Goal: Task Accomplishment & Management: Manage account settings

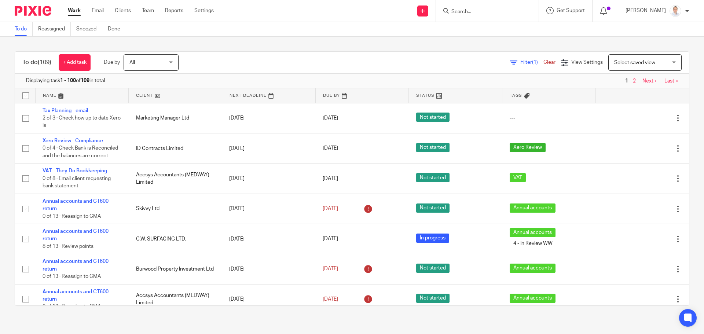
click at [520, 61] on span "Filter (1)" at bounding box center [531, 62] width 23 height 5
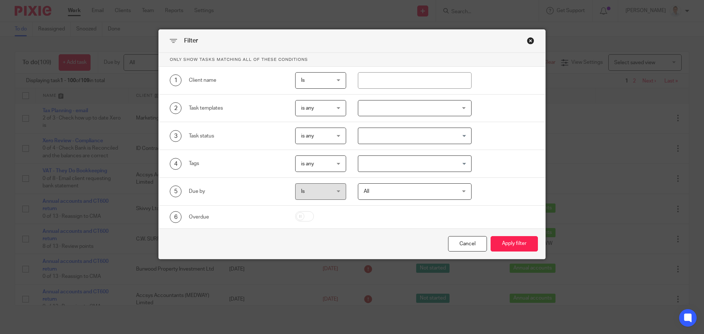
click at [408, 190] on span "All" at bounding box center [407, 191] width 86 height 15
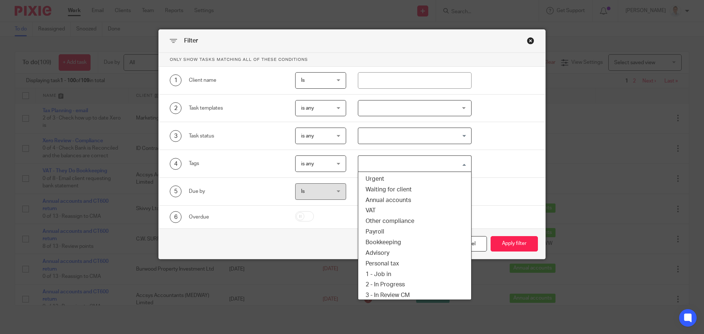
click at [394, 169] on input "Search for option" at bounding box center [413, 163] width 109 height 13
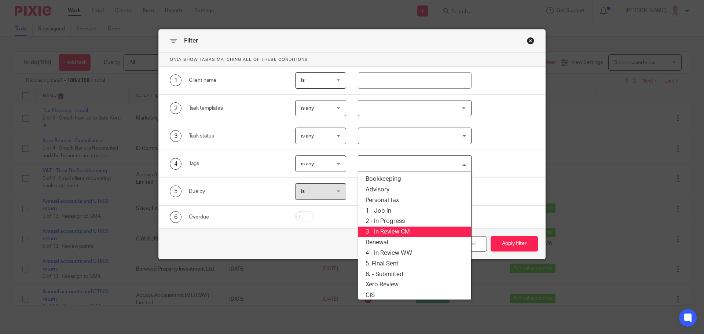
scroll to position [66, 0]
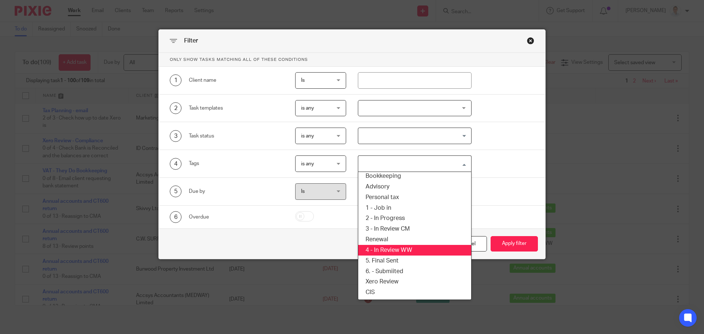
drag, startPoint x: 397, startPoint y: 249, endPoint x: 479, endPoint y: 254, distance: 81.6
click at [397, 249] on li "4 - In Review WW" at bounding box center [414, 250] width 113 height 11
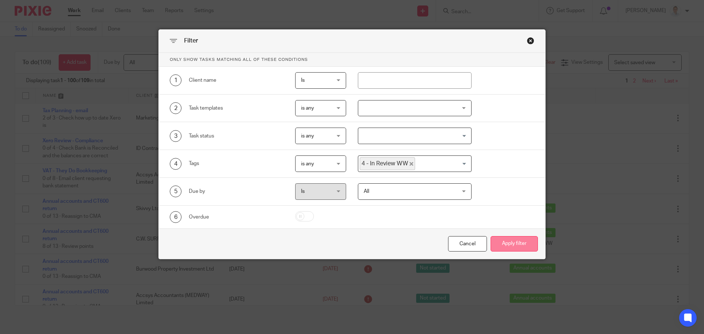
click at [504, 241] on button "Apply filter" at bounding box center [514, 244] width 47 height 16
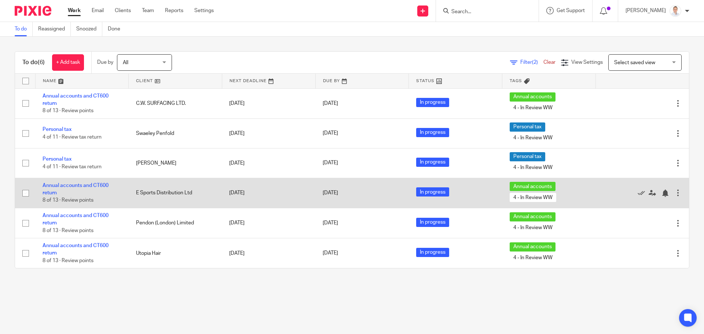
drag, startPoint x: 57, startPoint y: 189, endPoint x: 62, endPoint y: 188, distance: 4.9
click at [57, 189] on td "Annual accounts and CT600 return 8 of 13 · Review points" at bounding box center [82, 193] width 94 height 30
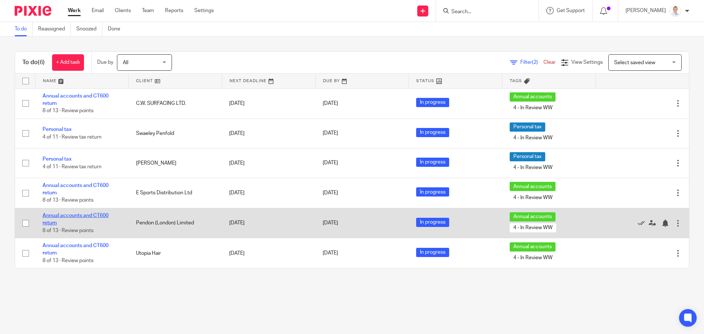
click at [70, 213] on link "Annual accounts and CT600 return" at bounding box center [76, 219] width 66 height 12
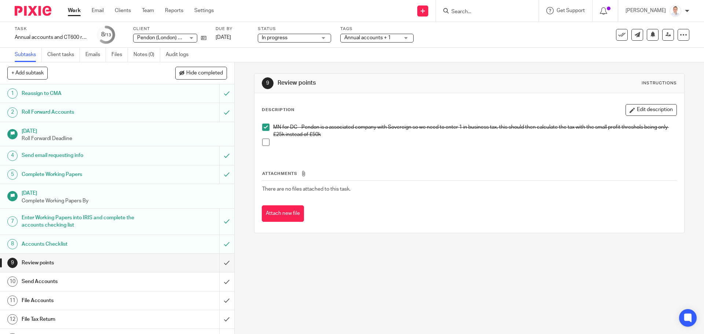
click at [338, 41] on div "Task Annual accounts and CT600 return Save Annual accounts and CT600 return 8 /…" at bounding box center [296, 35] width 562 height 18
click at [348, 41] on span "Annual accounts + 1" at bounding box center [371, 38] width 55 height 8
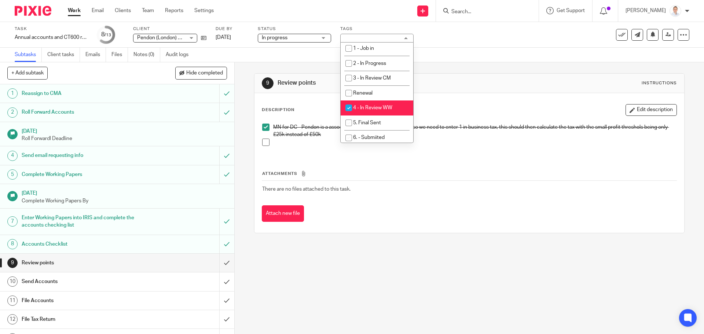
scroll to position [168, 0]
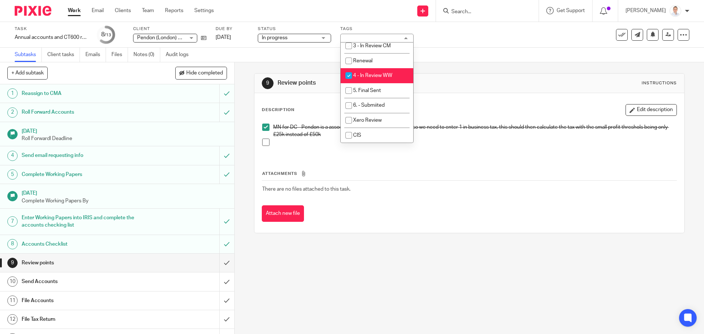
click at [371, 77] on span "4 - In Review WW" at bounding box center [372, 75] width 39 height 5
checkbox input "false"
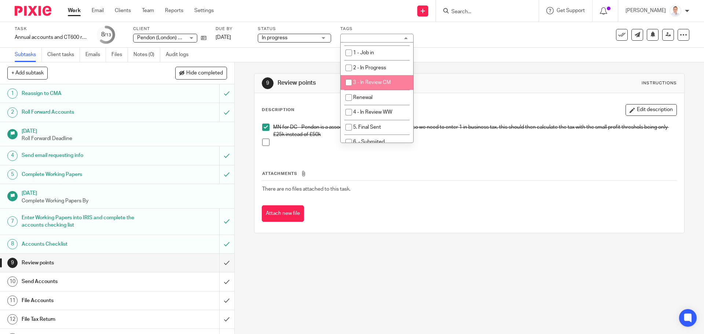
click at [384, 85] on li "3 - In Review CM" at bounding box center [377, 82] width 73 height 15
checkbox input "true"
click at [559, 85] on div "9 Review points Instructions" at bounding box center [469, 83] width 415 height 12
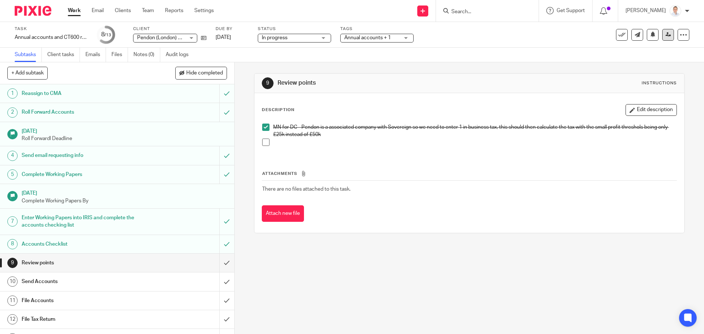
click at [665, 37] on link at bounding box center [668, 35] width 12 height 12
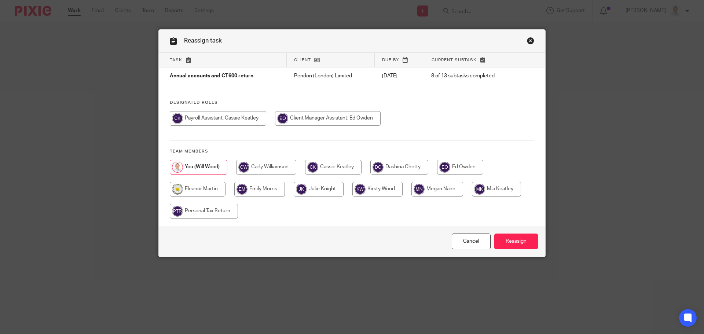
click at [434, 185] on input "radio" at bounding box center [438, 189] width 52 height 15
radio input "true"
click at [507, 247] on input "Reassign" at bounding box center [516, 242] width 44 height 16
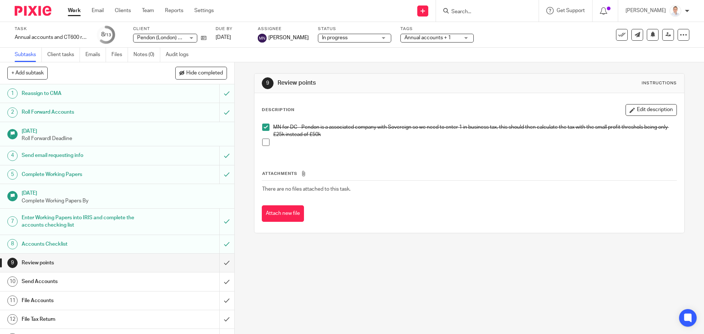
click at [76, 14] on link "Work" at bounding box center [74, 10] width 13 height 7
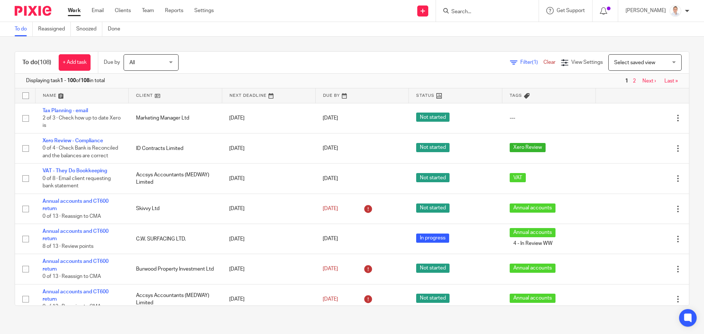
click at [520, 60] on span "Filter (1)" at bounding box center [531, 62] width 23 height 5
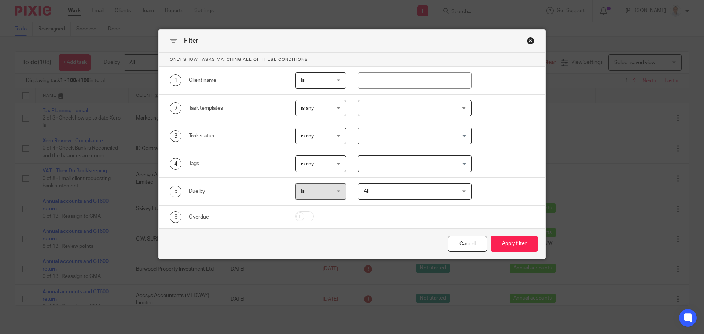
click at [375, 110] on div at bounding box center [415, 108] width 114 height 17
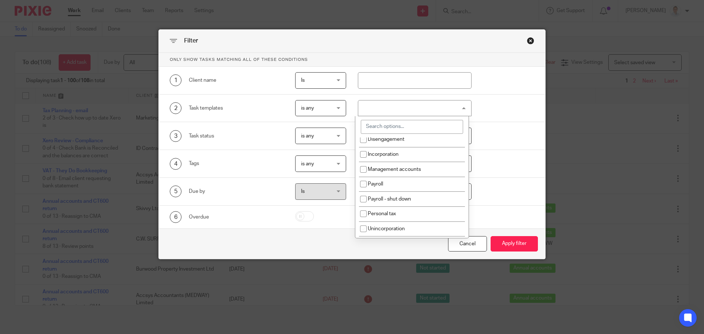
scroll to position [147, 0]
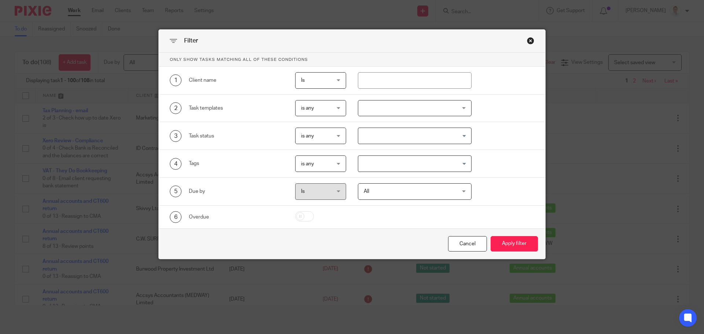
click at [511, 138] on div "3 Task status is any is any is any is none is_any Loading..." at bounding box center [346, 136] width 376 height 17
click at [432, 167] on input "Search for option" at bounding box center [413, 163] width 109 height 13
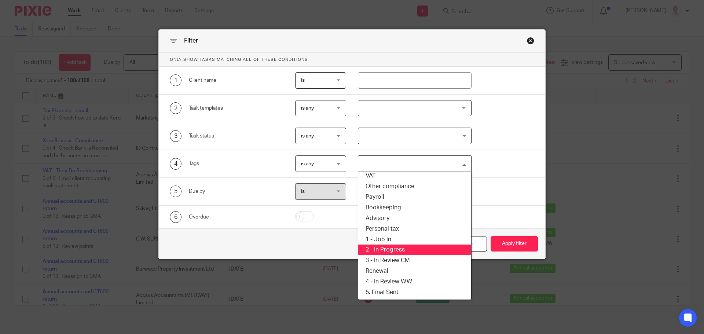
scroll to position [66, 0]
drag, startPoint x: 421, startPoint y: 246, endPoint x: 428, endPoint y: 246, distance: 7.0
click at [421, 247] on li "4 - In Review WW" at bounding box center [414, 250] width 113 height 11
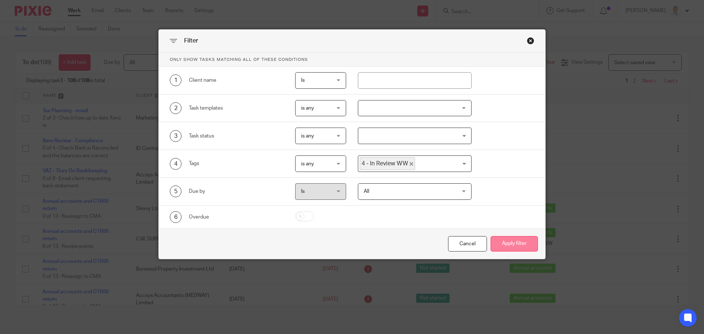
click at [496, 246] on button "Apply filter" at bounding box center [514, 244] width 47 height 16
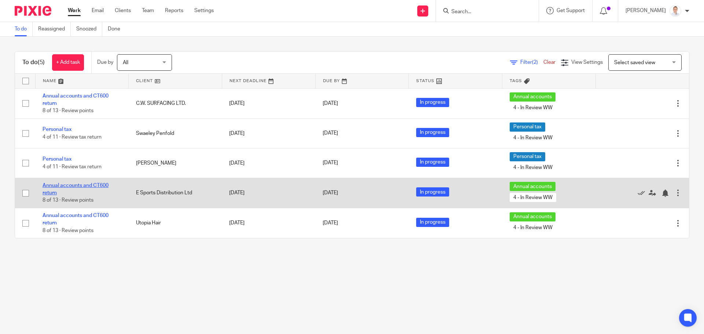
click at [75, 185] on link "Annual accounts and CT600 return" at bounding box center [76, 189] width 66 height 12
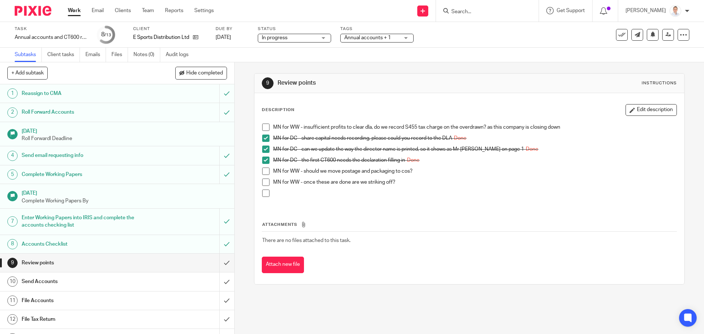
click at [416, 172] on p "MN for WW - should we move postage and packaging to cos?" at bounding box center [474, 171] width 403 height 7
click at [639, 117] on div "Description Edit description MN for WW - insufficient profits to clear dla, do …" at bounding box center [469, 155] width 415 height 102
click at [640, 113] on button "Edit description" at bounding box center [651, 110] width 51 height 12
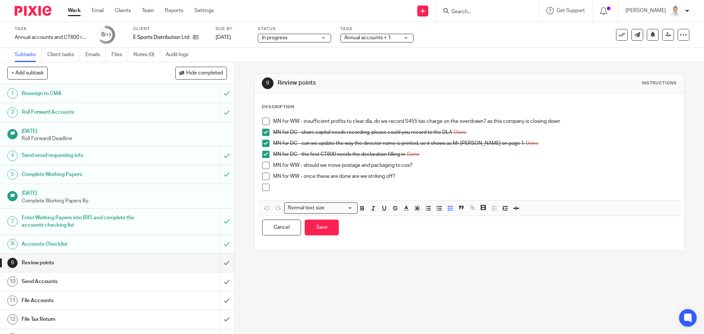
click at [423, 165] on p "MN for WW - should we move postage and packaging to cos?" at bounding box center [474, 165] width 403 height 7
click at [410, 175] on p "MN for WW - once these are done are we striking off?" at bounding box center [474, 176] width 403 height 7
click at [574, 121] on p "MN for WW - insufficient profits to clear dla, do we record S455 tax charge on …" at bounding box center [474, 121] width 403 height 7
click at [317, 223] on button "Save" at bounding box center [322, 228] width 34 height 16
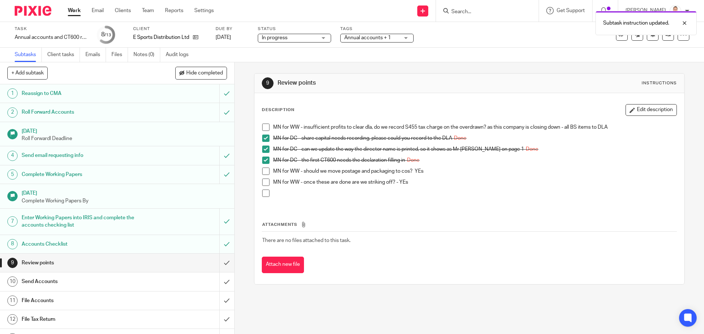
click at [309, 37] on span "In progress" at bounding box center [289, 38] width 55 height 8
click at [388, 43] on div "Tags Annual accounts + 1 Urgent Waiting for client Annual accounts VAT Other co…" at bounding box center [376, 35] width 73 height 18
click at [386, 41] on span "Annual accounts + 1" at bounding box center [371, 38] width 55 height 8
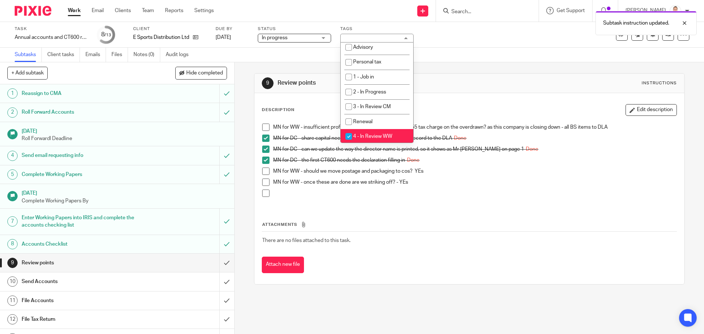
scroll to position [110, 0]
click at [376, 91] on span "2 - In Progress" at bounding box center [369, 88] width 33 height 5
checkbox input "true"
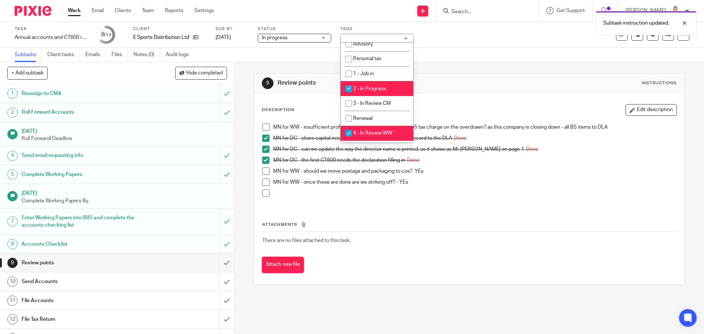
drag, startPoint x: 377, startPoint y: 133, endPoint x: 404, endPoint y: 118, distance: 30.9
click at [378, 133] on span "4 - In Review WW" at bounding box center [372, 133] width 39 height 5
checkbox input "false"
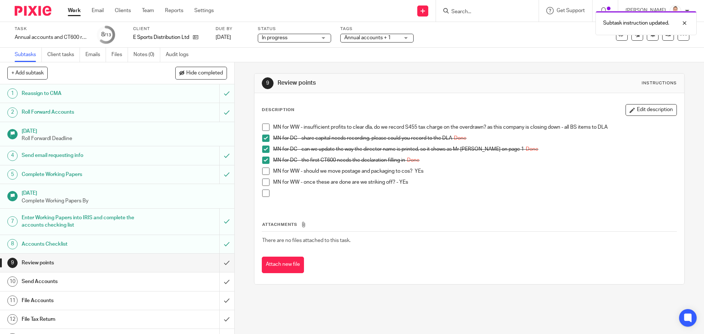
click at [469, 71] on div "9 Review points Instructions Description Edit description MN for WW - insuffici…" at bounding box center [469, 178] width 430 height 233
click at [662, 39] on link at bounding box center [668, 35] width 12 height 12
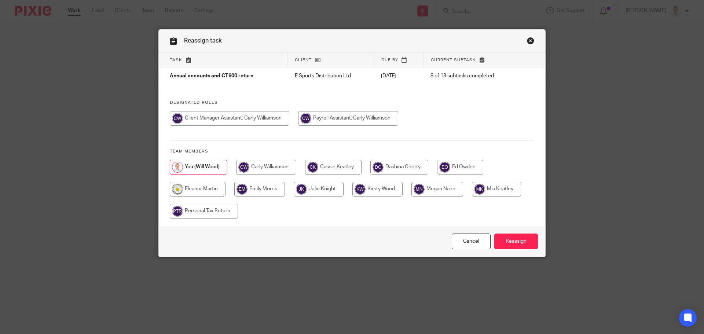
drag, startPoint x: 445, startPoint y: 189, endPoint x: 457, endPoint y: 196, distance: 14.8
click at [445, 189] on input "radio" at bounding box center [438, 189] width 52 height 15
radio input "true"
click at [507, 243] on input "Reassign" at bounding box center [516, 242] width 44 height 16
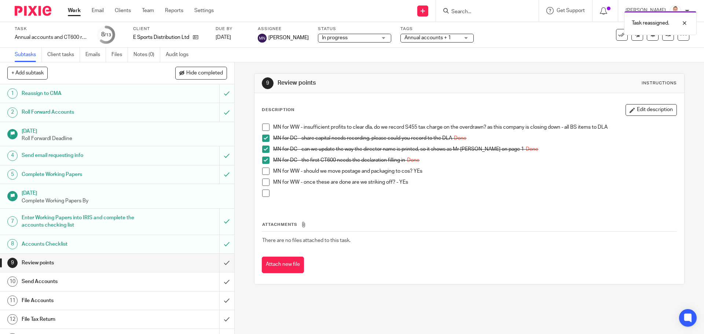
click at [76, 13] on link "Work" at bounding box center [74, 10] width 13 height 7
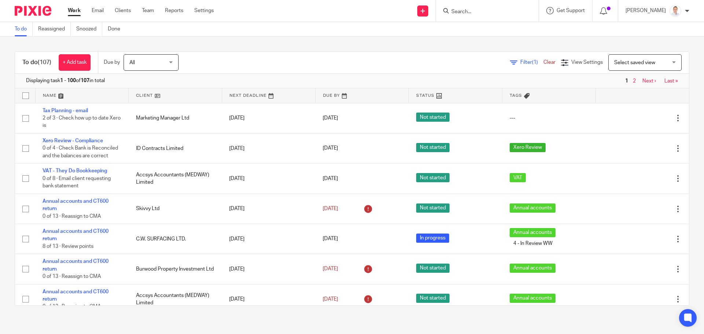
click at [520, 62] on span "Filter (1)" at bounding box center [531, 62] width 23 height 5
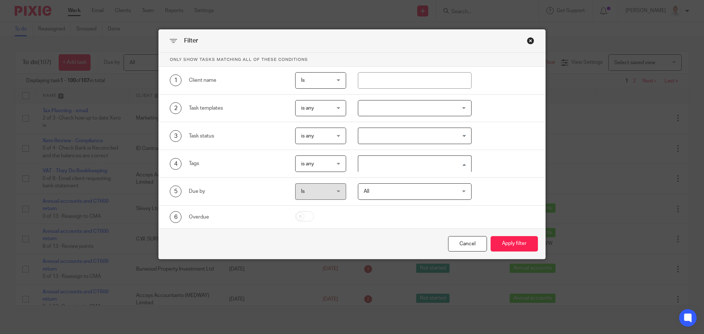
click at [385, 167] on input "Search for option" at bounding box center [413, 163] width 109 height 13
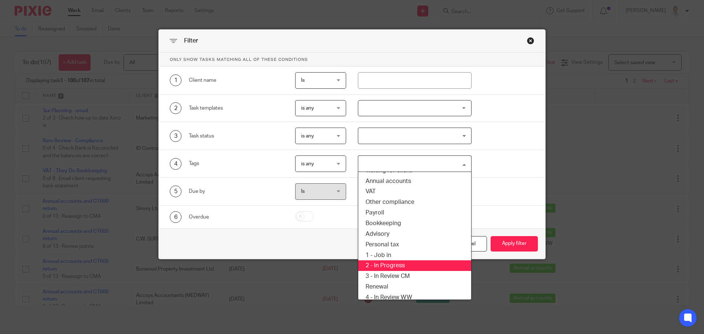
scroll to position [37, 0]
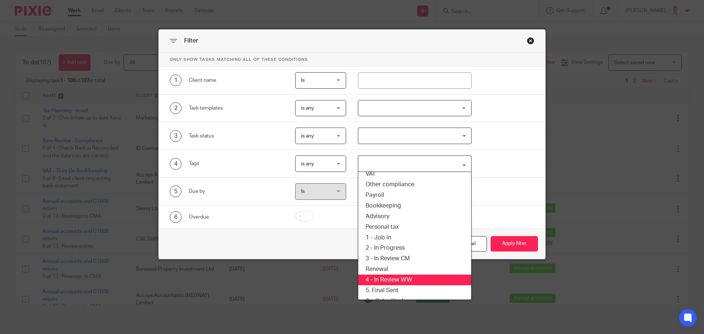
drag, startPoint x: 391, startPoint y: 277, endPoint x: 422, endPoint y: 273, distance: 31.5
click at [391, 277] on li "4 - In Review WW" at bounding box center [414, 280] width 113 height 11
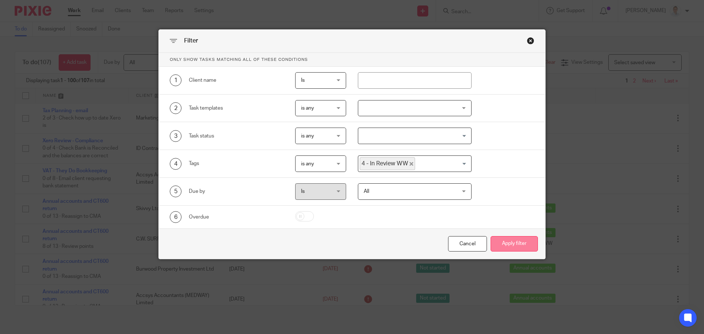
click at [504, 243] on button "Apply filter" at bounding box center [514, 244] width 47 height 16
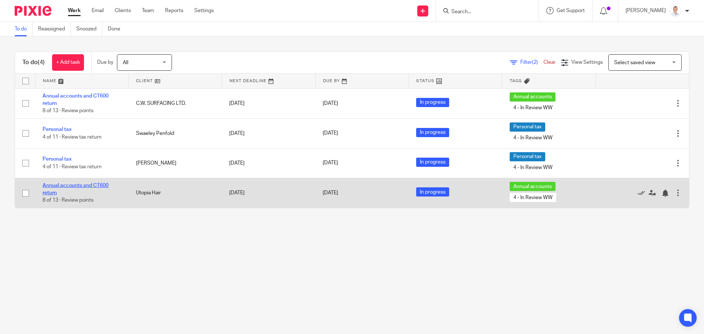
click at [83, 186] on link "Annual accounts and CT600 return" at bounding box center [76, 189] width 66 height 12
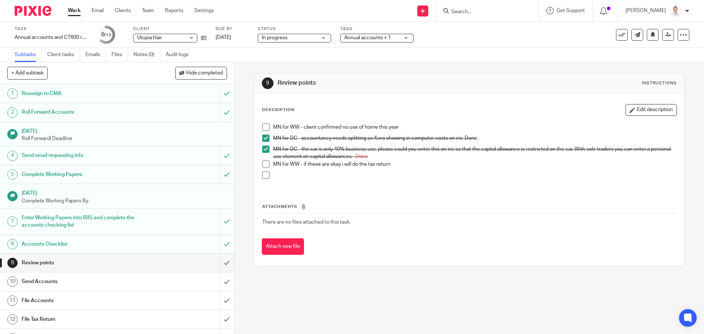
click at [265, 165] on span at bounding box center [265, 164] width 7 height 7
click at [264, 168] on li "MN for WW - if these are okay i will do the tax return" at bounding box center [469, 166] width 414 height 11
click at [263, 165] on span at bounding box center [265, 164] width 7 height 7
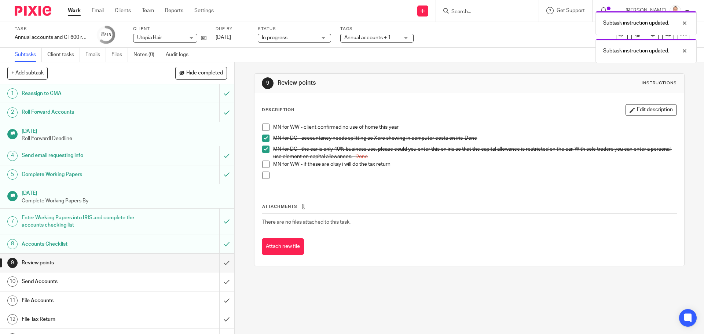
click at [67, 11] on div "Work Email Clients Team Reports Settings Work Email Clients Team Reports Settin…" at bounding box center [143, 11] width 164 height 22
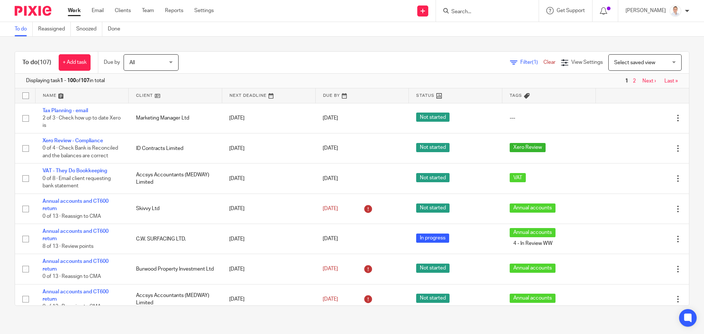
click at [514, 59] on div "Filter (1) Clear" at bounding box center [535, 63] width 51 height 8
click at [520, 61] on span "Filter (1)" at bounding box center [531, 62] width 23 height 5
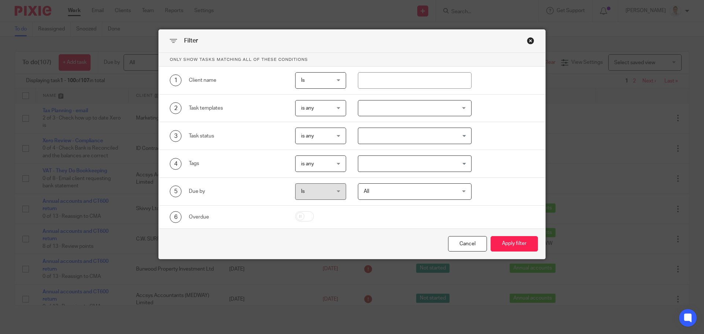
click at [381, 166] on input "Search for option" at bounding box center [413, 163] width 109 height 13
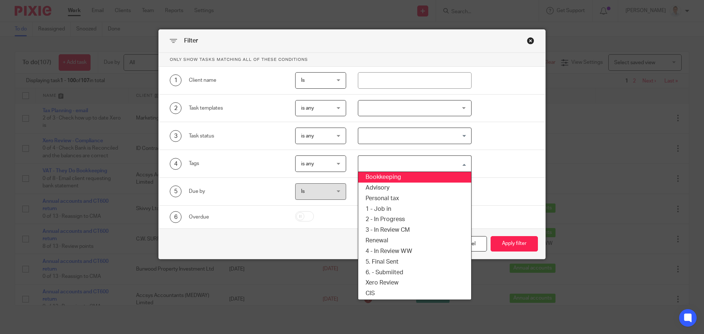
scroll to position [66, 0]
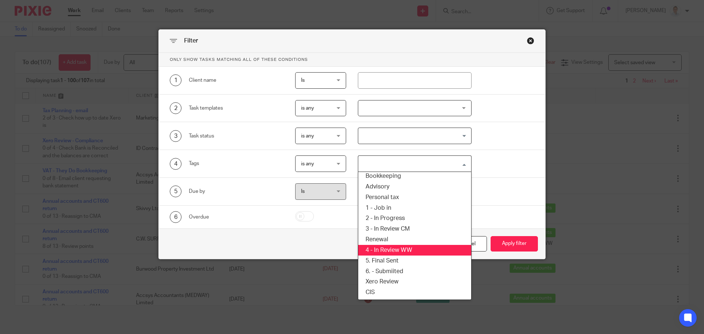
click at [409, 250] on li "4 - In Review WW" at bounding box center [414, 250] width 113 height 11
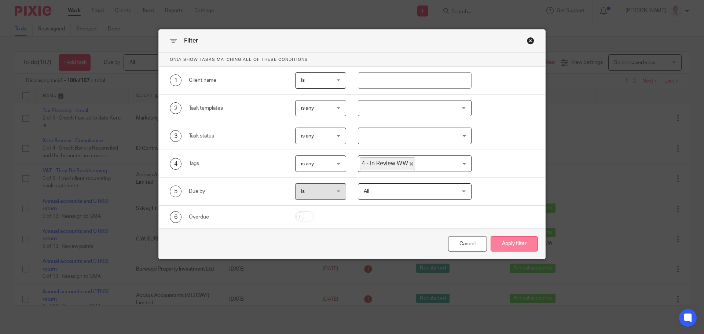
click at [510, 247] on button "Apply filter" at bounding box center [514, 244] width 47 height 16
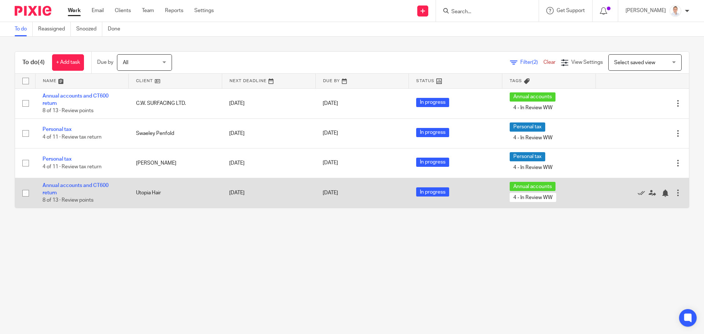
click at [94, 180] on td "Annual accounts and CT600 return 8 of 13 · Review points" at bounding box center [82, 193] width 94 height 30
click at [94, 187] on link "Annual accounts and CT600 return" at bounding box center [76, 189] width 66 height 12
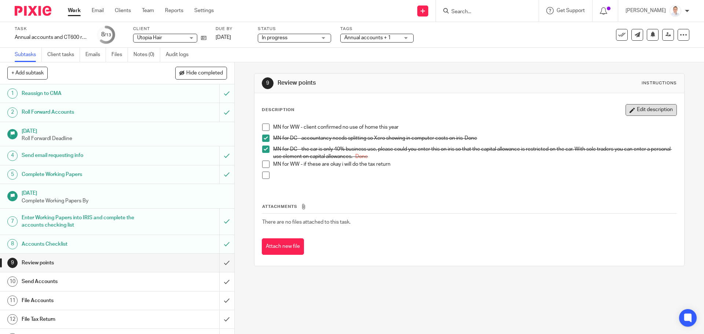
click at [647, 109] on button "Edit description" at bounding box center [651, 110] width 51 height 12
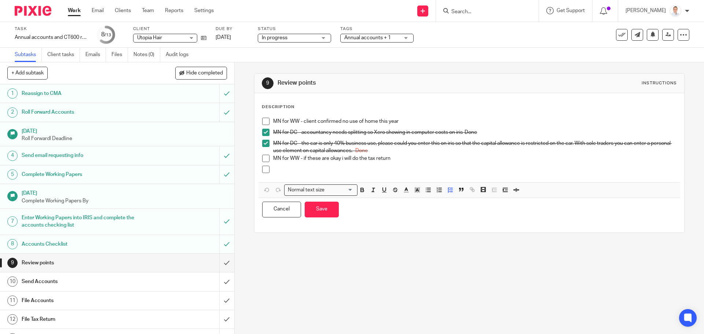
click at [300, 170] on p at bounding box center [474, 169] width 403 height 7
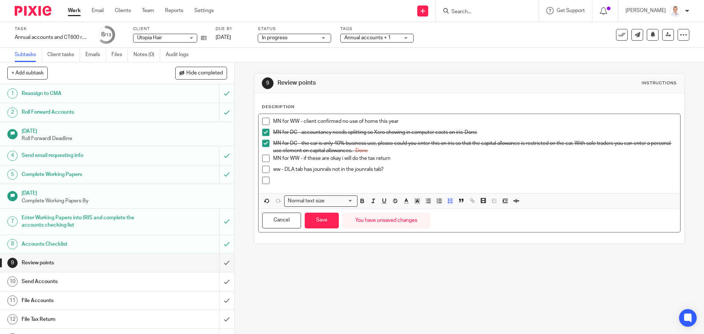
click at [390, 172] on p "ww - DLA tab has jounrals not in the jounrals tab?" at bounding box center [474, 169] width 403 height 7
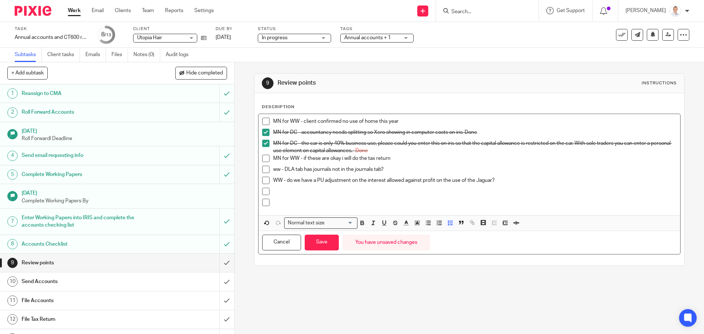
drag, startPoint x: 402, startPoint y: 122, endPoint x: 406, endPoint y: 121, distance: 3.8
click at [403, 121] on p "MN for WW - client confirmed no use of home this year" at bounding box center [474, 121] width 403 height 7
click at [262, 123] on span at bounding box center [265, 121] width 7 height 7
click at [264, 159] on span at bounding box center [265, 158] width 7 height 7
click at [303, 170] on p "ww - DLA tab has journals not in the journals tab?" at bounding box center [474, 169] width 403 height 7
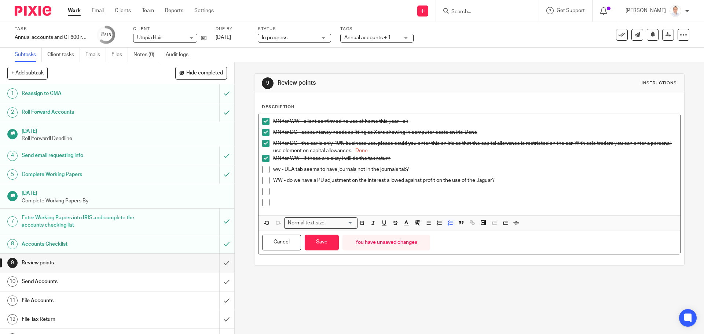
click at [492, 181] on p "WW - do we have a PU adjustment on the interest allowed against profit on the u…" at bounding box center [474, 180] width 403 height 7
click at [366, 182] on p "WW - do we have a PU adjustment on the interest allowed against profit on the u…" at bounding box center [474, 180] width 403 height 7
click at [322, 238] on button "Save" at bounding box center [322, 243] width 34 height 16
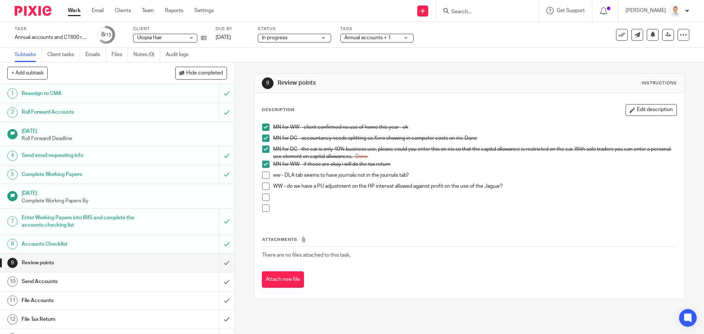
click at [302, 39] on span "In progress" at bounding box center [289, 38] width 55 height 8
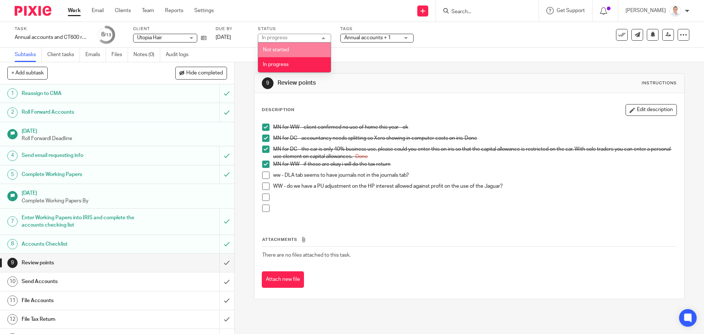
click at [354, 39] on span "Annual accounts + 1" at bounding box center [367, 37] width 47 height 5
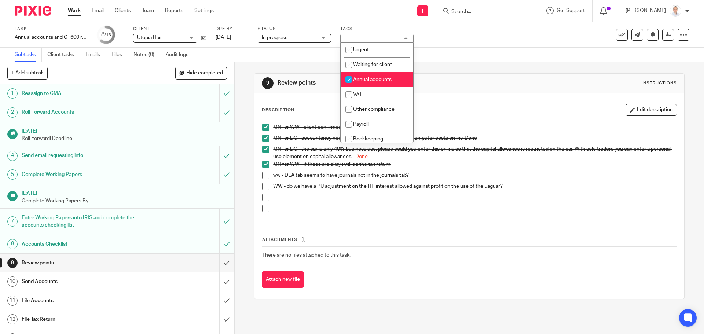
click at [289, 40] on span "In progress" at bounding box center [289, 38] width 55 height 8
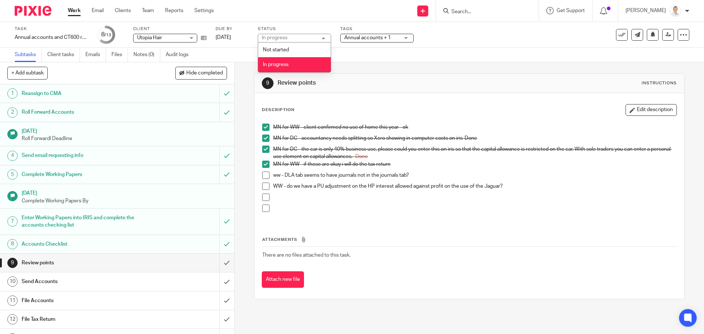
click at [365, 37] on span "Annual accounts + 1" at bounding box center [367, 37] width 47 height 5
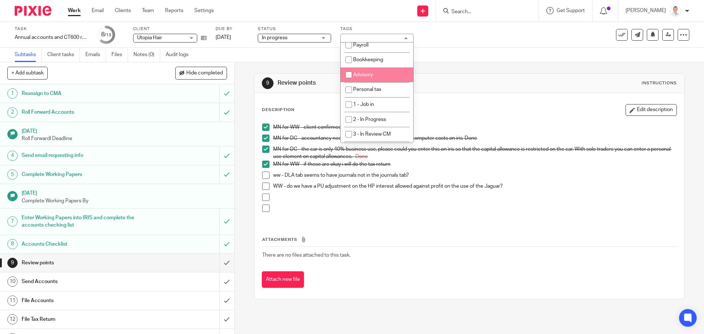
scroll to position [168, 0]
click at [366, 77] on span "4 - In Review WW" at bounding box center [372, 75] width 39 height 5
checkbox input "false"
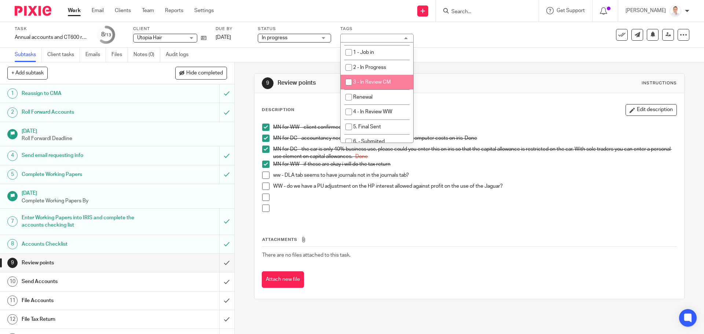
scroll to position [131, 0]
click at [368, 69] on span "2 - In Progress" at bounding box center [369, 67] width 33 height 5
checkbox input "true"
click at [492, 98] on div "Description Edit description MN for WW - client confirmed no use of home this y…" at bounding box center [470, 196] width 430 height 206
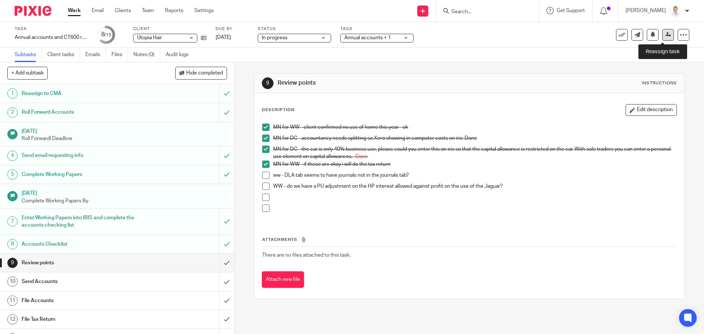
click at [666, 37] on icon at bounding box center [669, 35] width 6 height 6
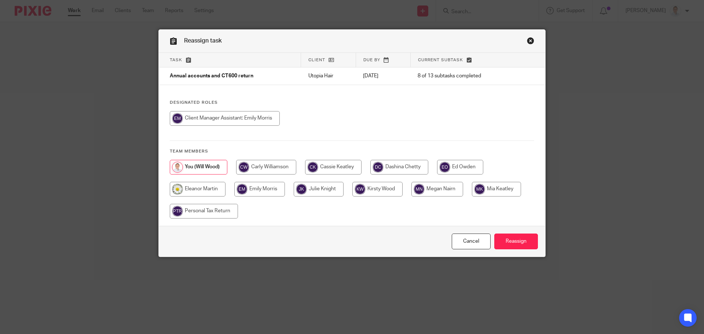
click at [432, 190] on input "radio" at bounding box center [438, 189] width 52 height 15
radio input "true"
click at [501, 241] on input "Reassign" at bounding box center [516, 242] width 44 height 16
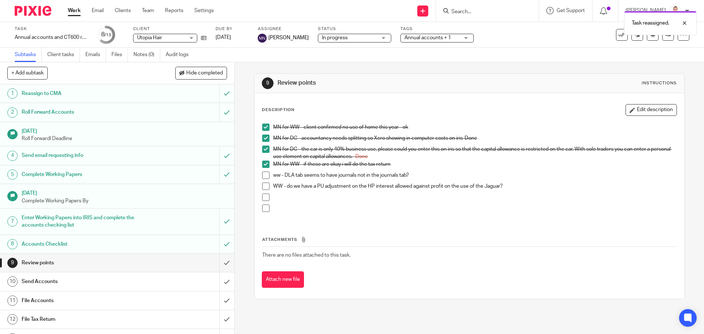
click at [78, 12] on link "Work" at bounding box center [74, 10] width 13 height 7
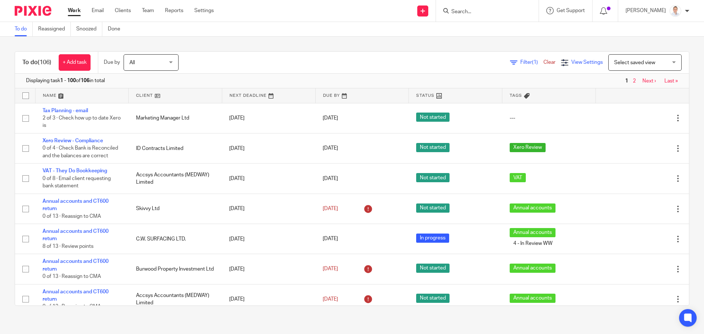
click at [574, 62] on span "View Settings" at bounding box center [587, 62] width 32 height 5
click at [520, 62] on span "Filter (1)" at bounding box center [531, 62] width 23 height 5
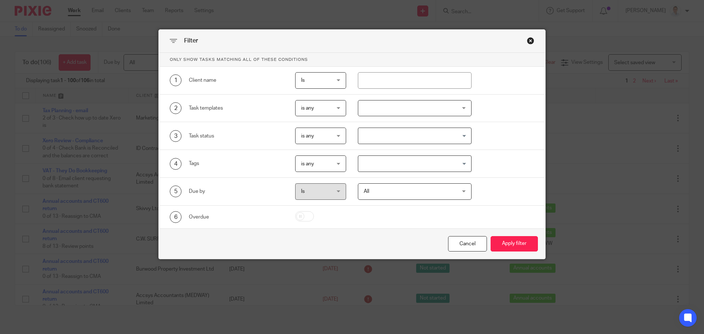
click at [381, 167] on input "Search for option" at bounding box center [413, 163] width 109 height 13
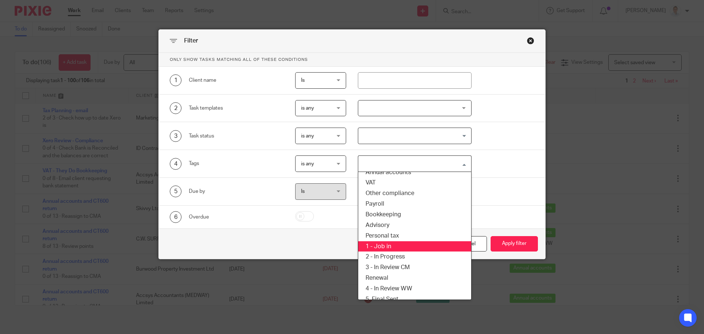
scroll to position [66, 0]
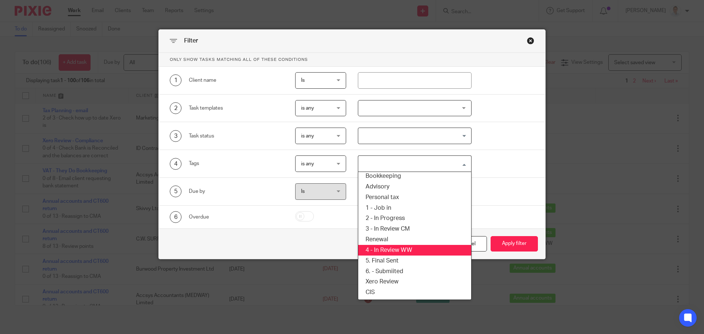
click at [403, 250] on li "4 - In Review WW" at bounding box center [414, 250] width 113 height 11
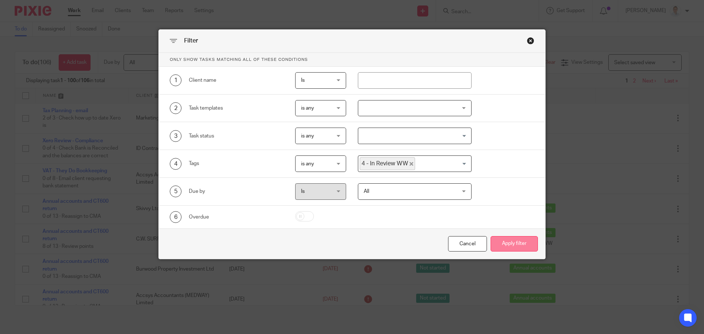
click at [517, 244] on button "Apply filter" at bounding box center [514, 244] width 47 height 16
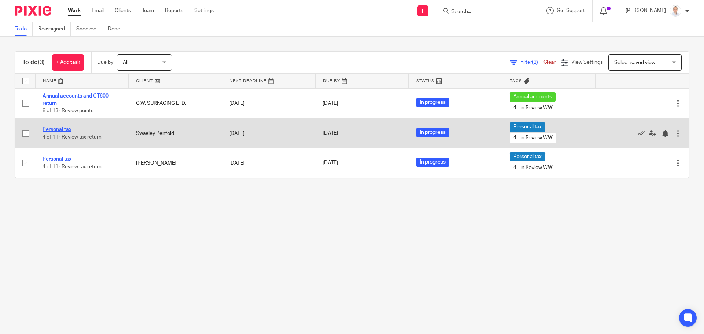
click at [58, 129] on link "Personal tax" at bounding box center [57, 129] width 29 height 5
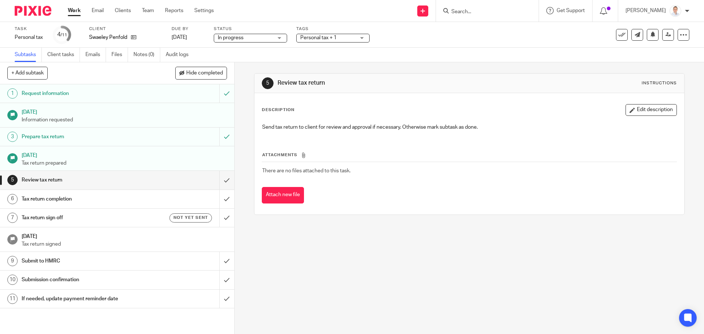
click at [273, 41] on div "In progress In progress" at bounding box center [250, 38] width 73 height 9
click at [277, 40] on div "In progress In progress" at bounding box center [250, 38] width 73 height 9
click at [318, 38] on span "Personal tax + 1" at bounding box center [318, 37] width 36 height 5
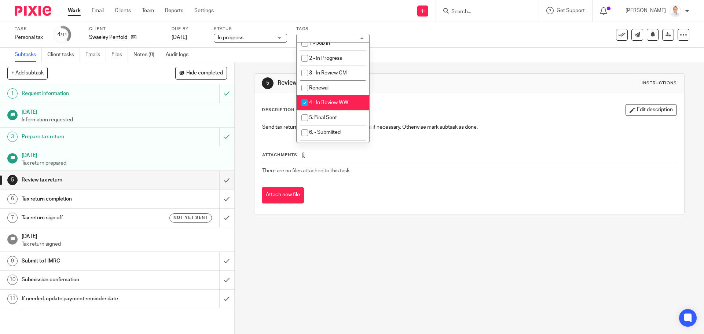
scroll to position [147, 0]
click at [332, 96] on span "4 - In Review WW" at bounding box center [328, 96] width 39 height 5
checkbox input "false"
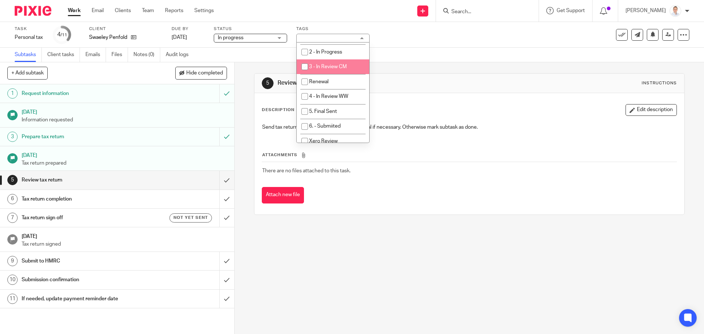
click at [328, 70] on li "3 - In Review CM" at bounding box center [333, 66] width 73 height 15
checkbox input "true"
click at [520, 48] on div "Subtasks Client tasks Emails Files Notes (0) Audit logs" at bounding box center [352, 55] width 704 height 15
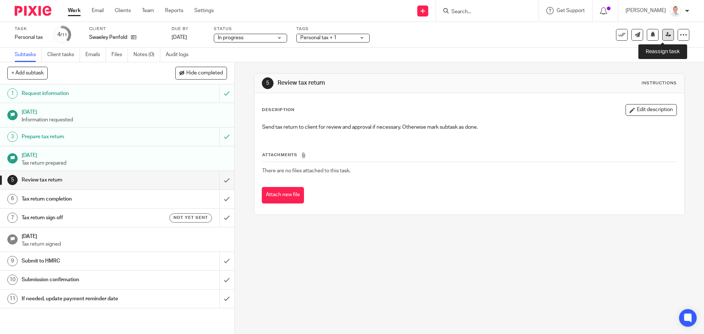
click at [664, 38] on link at bounding box center [668, 35] width 12 height 12
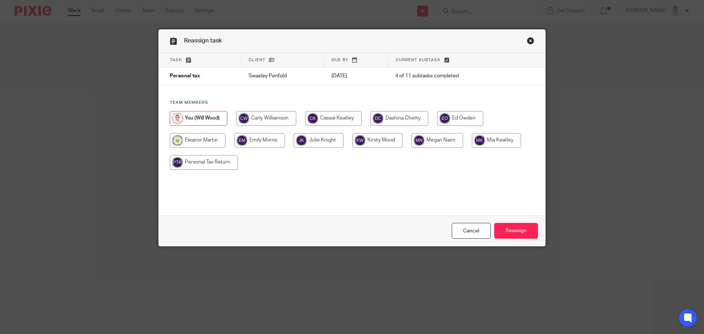
drag, startPoint x: 434, startPoint y: 139, endPoint x: 456, endPoint y: 162, distance: 32.2
click at [434, 139] on input "radio" at bounding box center [438, 140] width 52 height 15
radio input "true"
click at [510, 226] on input "Reassign" at bounding box center [516, 231] width 44 height 16
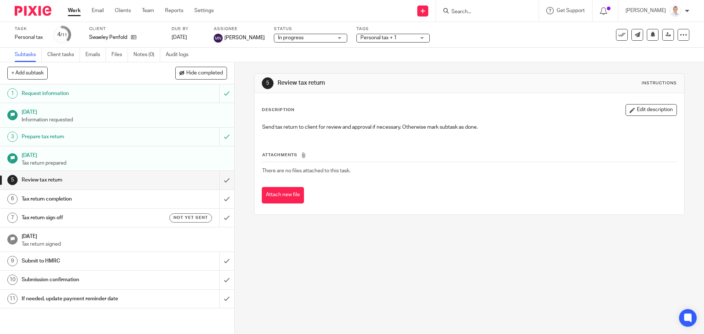
click at [76, 9] on link "Work" at bounding box center [74, 10] width 13 height 7
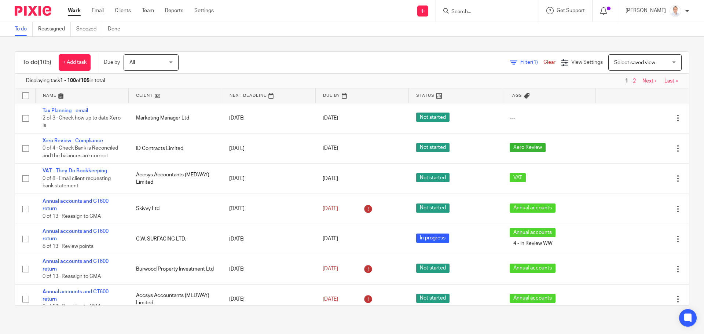
click at [519, 59] on div "Filter (1) Clear" at bounding box center [535, 63] width 51 height 8
click at [520, 62] on span "Filter (1)" at bounding box center [531, 62] width 23 height 5
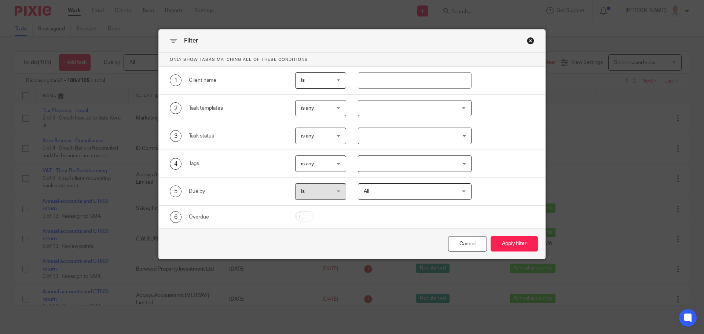
click at [371, 165] on input "Search for option" at bounding box center [413, 163] width 109 height 13
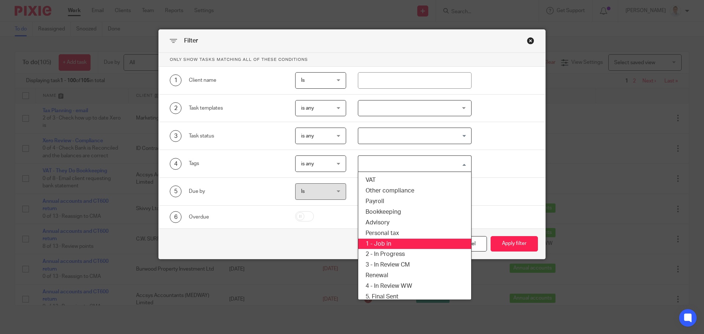
scroll to position [66, 0]
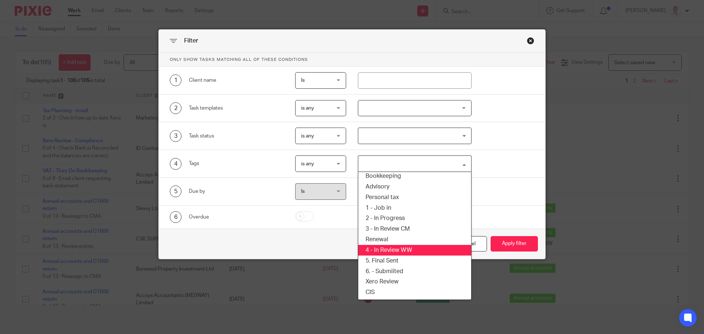
click at [392, 252] on li "4 - In Review WW" at bounding box center [414, 250] width 113 height 11
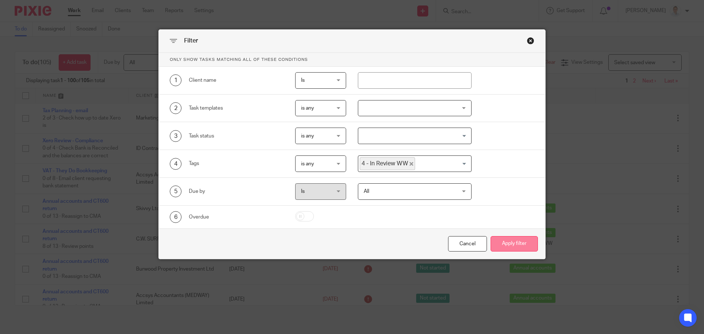
click at [498, 246] on button "Apply filter" at bounding box center [514, 244] width 47 height 16
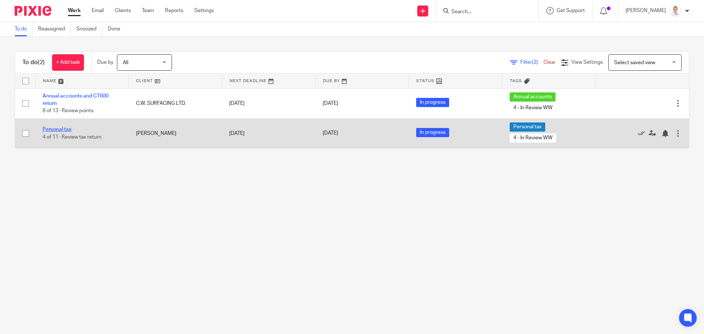
click at [65, 127] on link "Personal tax" at bounding box center [57, 129] width 29 height 5
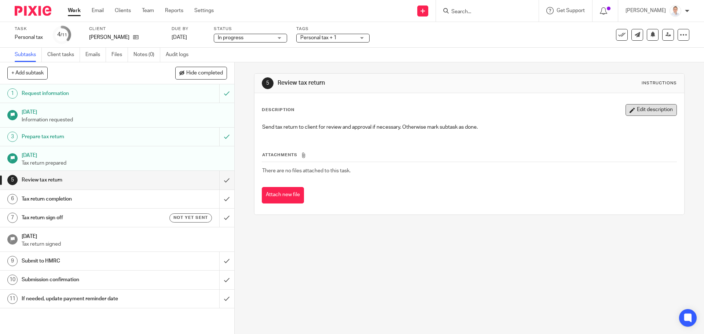
click at [629, 109] on button "Edit description" at bounding box center [651, 110] width 51 height 12
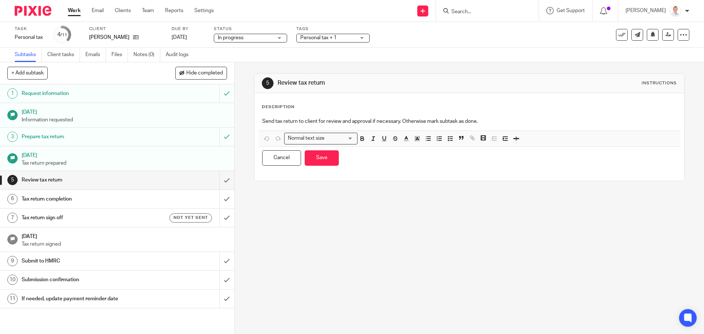
click at [314, 118] on p "Send tax return to client for review and approval if necessary. Otherwise mark …" at bounding box center [469, 121] width 414 height 7
click at [448, 140] on polyline "button" at bounding box center [448, 140] width 1 height 1
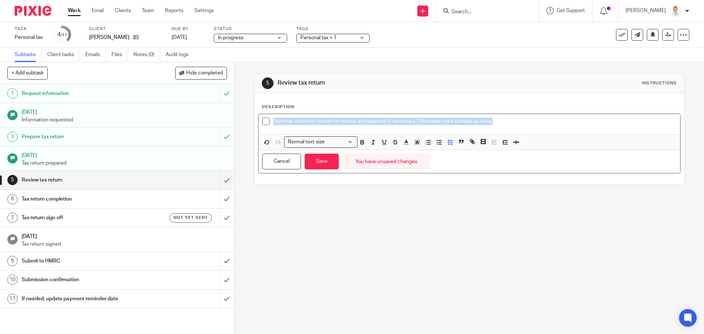
drag, startPoint x: 423, startPoint y: 117, endPoint x: 271, endPoint y: 121, distance: 151.9
click at [271, 121] on li "Send tax return to clienwt for review and approval if necessary. Otherwise mark…" at bounding box center [469, 123] width 414 height 11
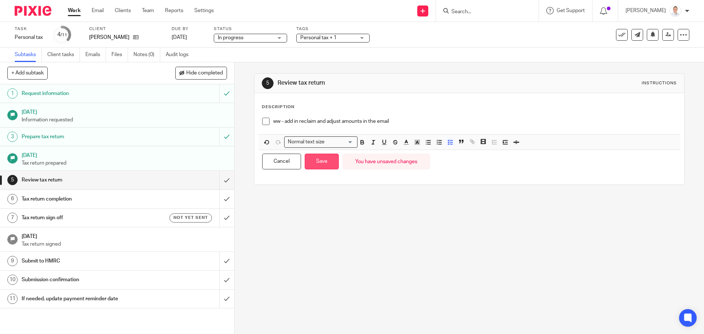
click at [325, 164] on button "Save" at bounding box center [322, 162] width 34 height 16
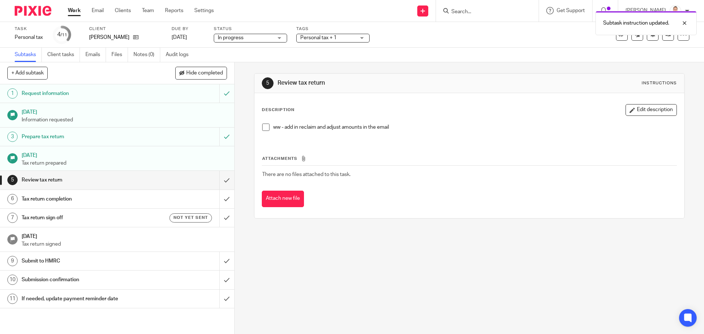
click at [310, 40] on span "Personal tax + 1" at bounding box center [327, 38] width 55 height 8
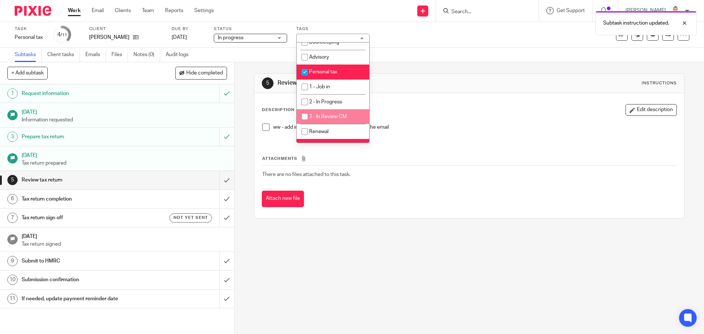
scroll to position [110, 0]
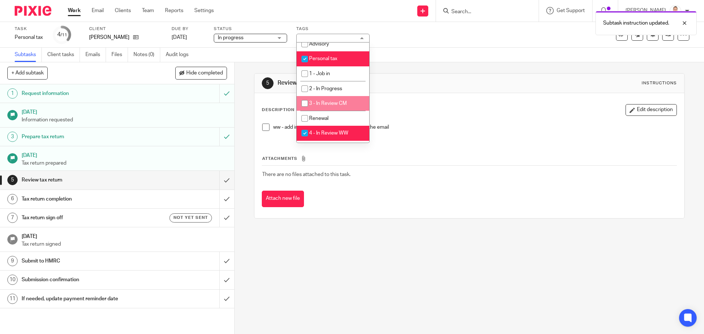
click at [320, 105] on span "3 - In Review CM" at bounding box center [328, 103] width 38 height 5
checkbox input "true"
click at [324, 137] on li "4 - In Review WW" at bounding box center [333, 133] width 73 height 15
checkbox input "false"
drag, startPoint x: 493, startPoint y: 103, endPoint x: 589, endPoint y: 82, distance: 98.2
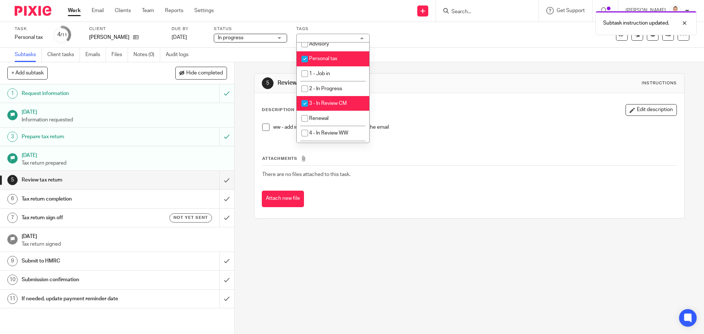
click at [500, 102] on div "Description Edit description ww - add in reclaim and adjust amounts in the emai…" at bounding box center [470, 155] width 430 height 125
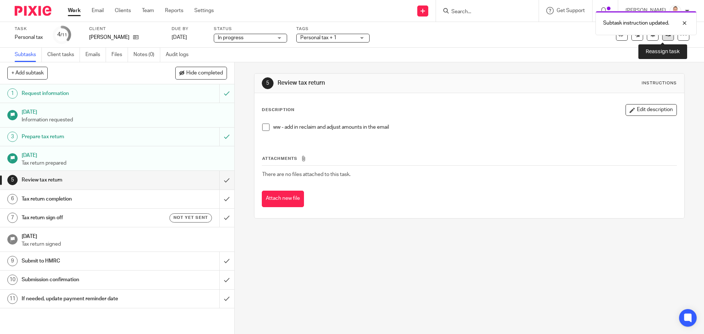
click at [662, 39] on link at bounding box center [668, 35] width 12 height 12
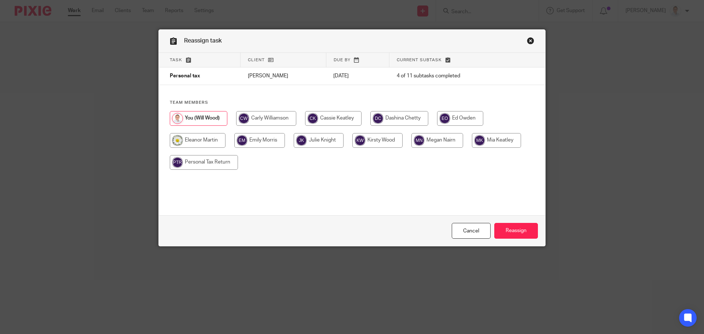
click at [423, 136] on input "radio" at bounding box center [438, 140] width 52 height 15
radio input "true"
click at [528, 234] on input "Reassign" at bounding box center [516, 231] width 44 height 16
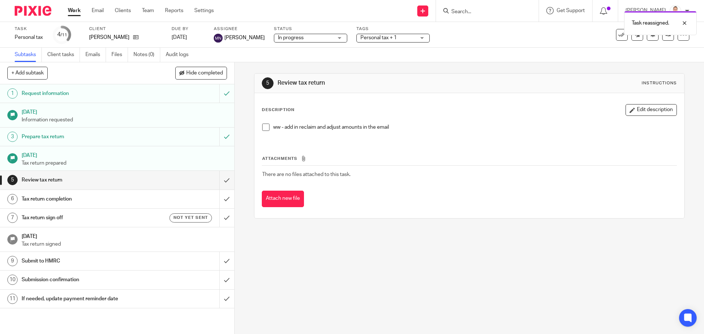
click at [72, 11] on link "Work" at bounding box center [74, 10] width 13 height 7
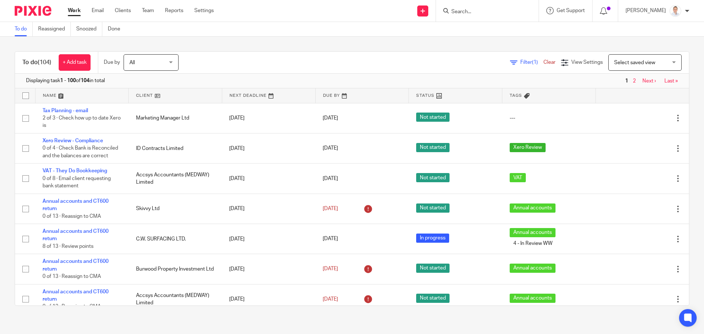
click at [520, 61] on span "Filter (1)" at bounding box center [531, 62] width 23 height 5
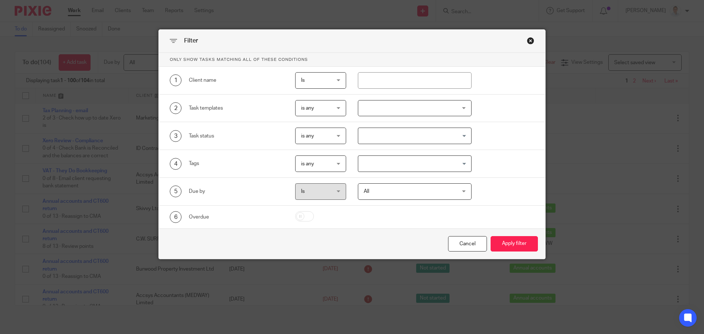
click at [367, 159] on input "Search for option" at bounding box center [413, 163] width 109 height 13
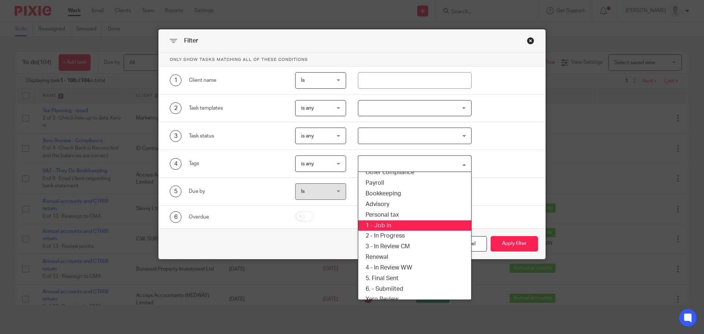
scroll to position [66, 0]
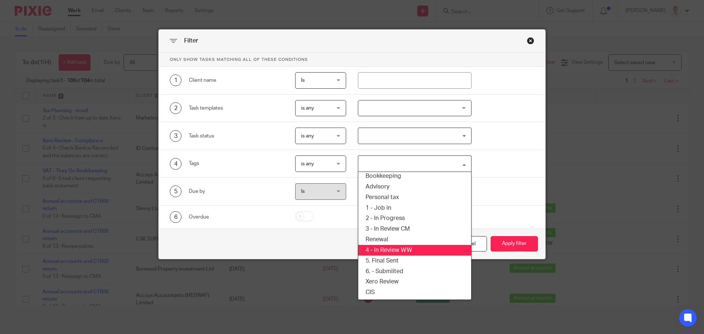
click at [412, 251] on li "4 - In Review WW" at bounding box center [414, 250] width 113 height 11
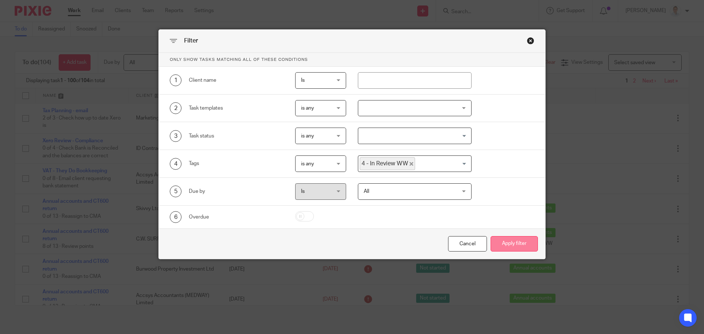
click at [514, 246] on button "Apply filter" at bounding box center [514, 244] width 47 height 16
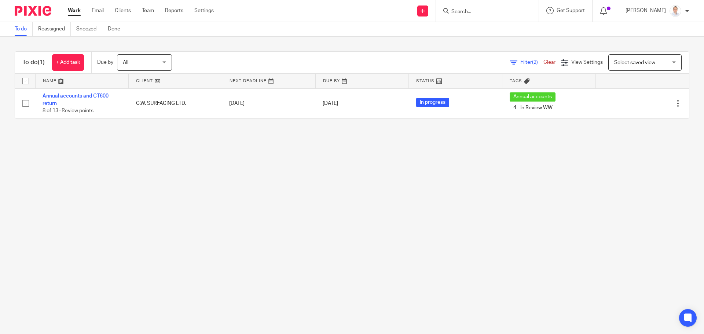
click at [156, 68] on span "All" at bounding box center [142, 62] width 39 height 15
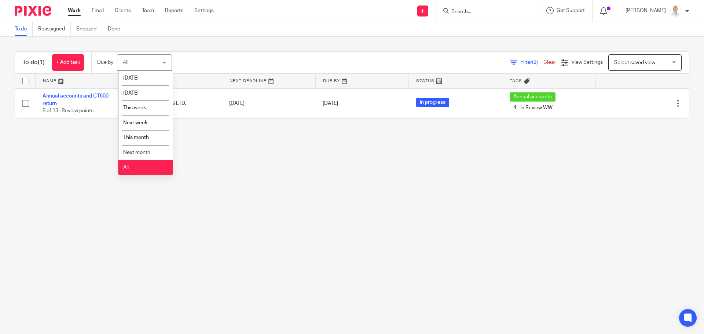
drag, startPoint x: 156, startPoint y: 68, endPoint x: 269, endPoint y: 196, distance: 170.7
click at [156, 67] on div "All All" at bounding box center [144, 62] width 55 height 17
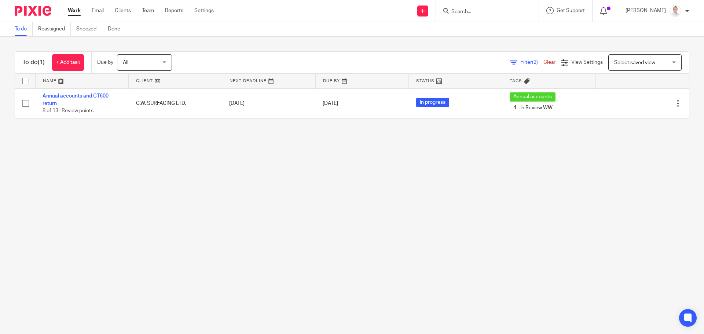
click at [280, 232] on main "To do Reassigned Snoozed Done To do (1) + Add task Due by All All [DATE] [DATE]…" at bounding box center [352, 167] width 704 height 334
